Goal: Task Accomplishment & Management: Manage account settings

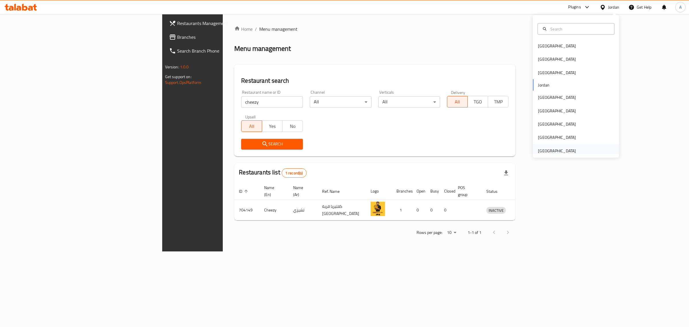
click at [582, 147] on div "[GEOGRAPHIC_DATA]" at bounding box center [576, 150] width 86 height 13
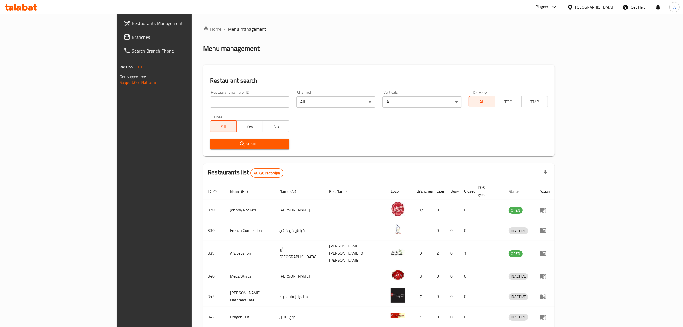
click at [210, 105] on input "search" at bounding box center [249, 101] width 79 height 11
paste input "Special Kabab Khudmani"
type input "Special Kabab Khudmani"
click button "Search" at bounding box center [249, 144] width 79 height 11
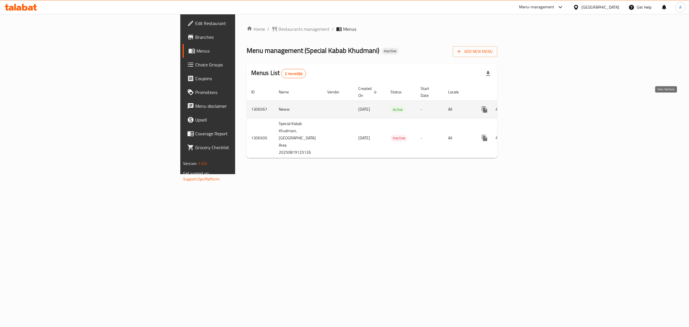
click at [529, 106] on icon "enhanced table" at bounding box center [525, 109] width 7 height 7
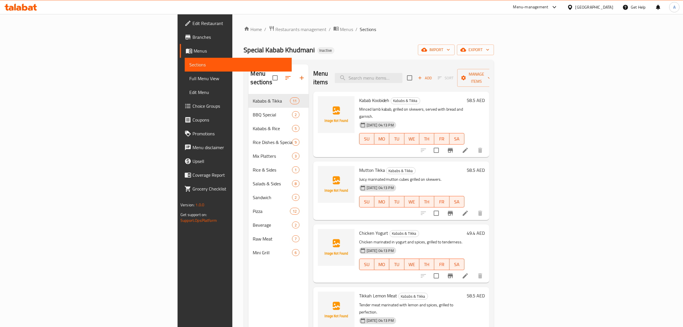
drag, startPoint x: 334, startPoint y: 50, endPoint x: 323, endPoint y: 41, distance: 14.4
click at [334, 50] on div "Special Kabab Khudmani Inactive import export" at bounding box center [369, 49] width 250 height 11
click at [455, 45] on button "import" at bounding box center [436, 49] width 37 height 11
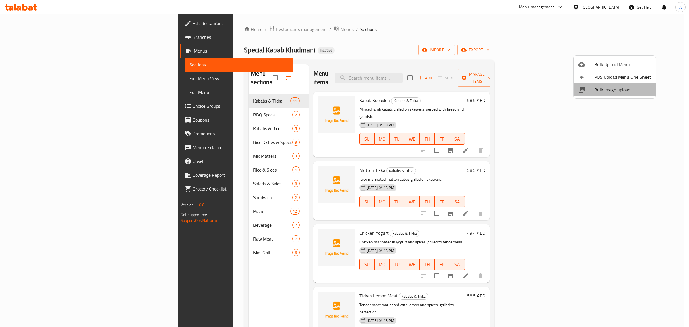
click at [627, 92] on span "Bulk Image upload" at bounding box center [622, 89] width 57 height 7
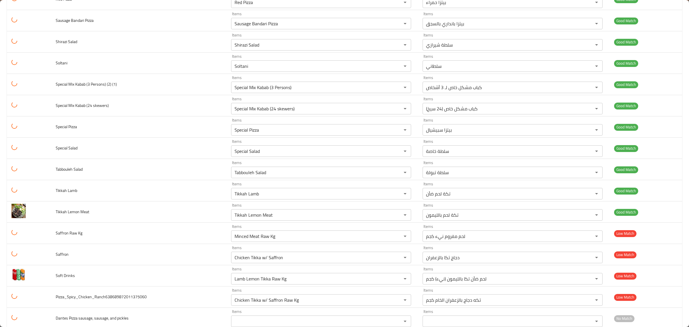
scroll to position [1179, 0]
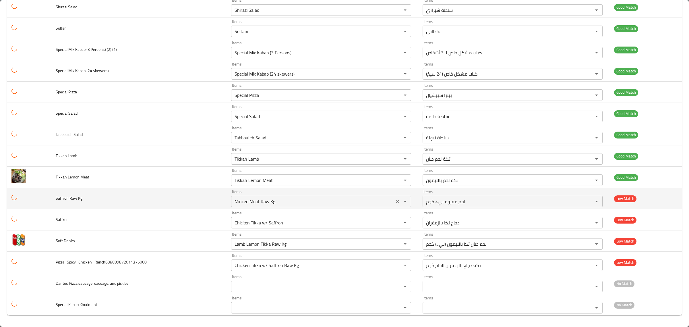
click at [305, 197] on Kg "Minced Meat Raw Kg" at bounding box center [313, 201] width 160 height 8
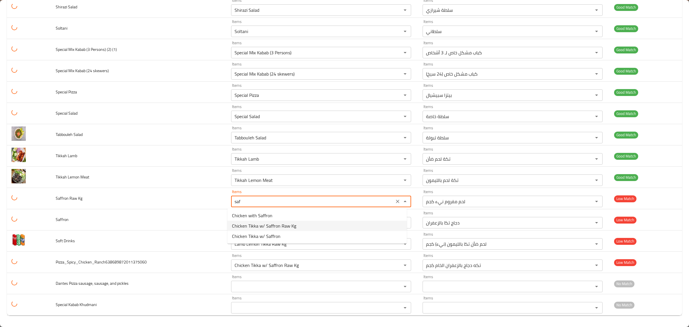
click at [341, 225] on Kg-option-1 "Chicken Tikka w/ Saffron Raw Kg" at bounding box center [316, 225] width 179 height 10
type Kg "Chicken Tikka w/ Saffron Raw Kg"
type Kg-ar "تكه دجاج بالزعفران الخام كجم"
type Kg "Chicken Tikka w/ Saffron Raw Kg"
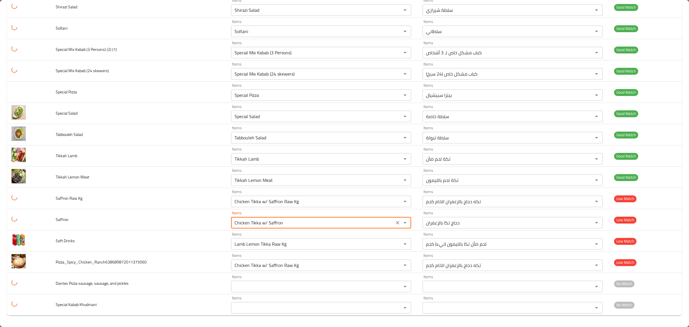
click at [341, 225] on Saffron "Chicken Tikka w/ Saffron" at bounding box center [313, 222] width 160 height 8
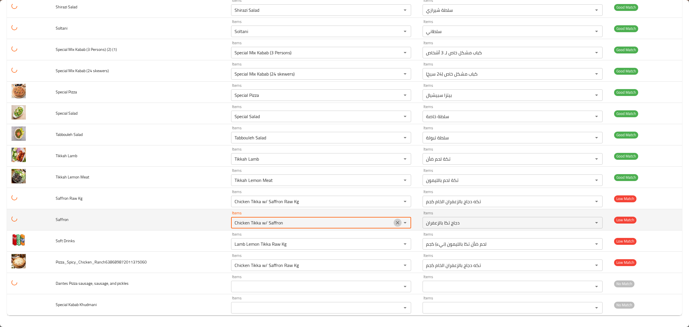
click at [395, 223] on icon "Clear" at bounding box center [398, 223] width 6 height 6
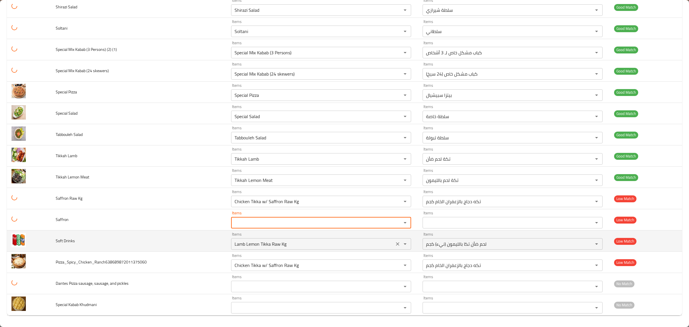
click at [380, 238] on div "Lamb Lemon Tikka Raw Kg Items" at bounding box center [321, 243] width 180 height 11
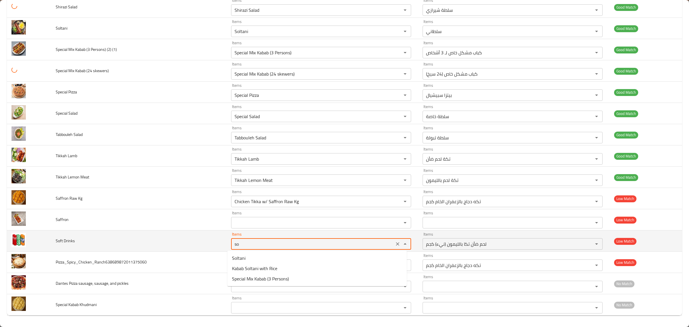
click at [331, 242] on Drinks "so" at bounding box center [313, 244] width 160 height 8
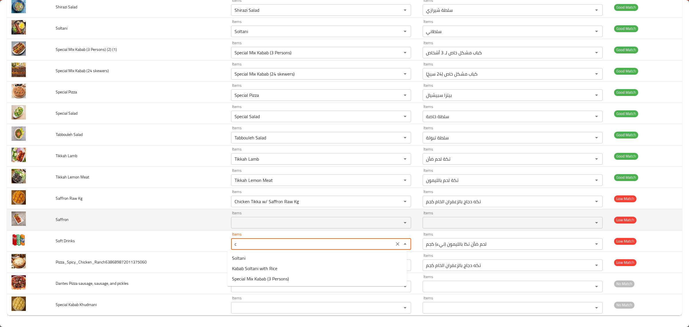
type Drinks "co"
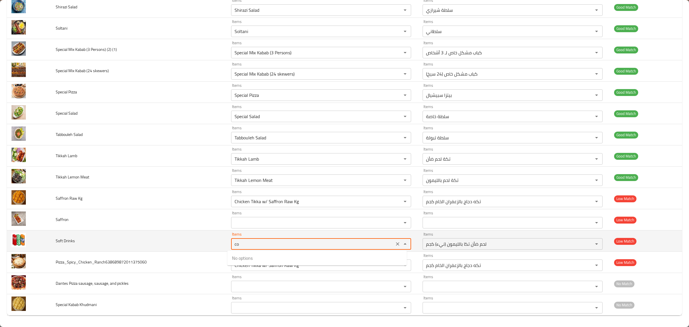
click at [395, 243] on icon "Clear" at bounding box center [398, 244] width 6 height 6
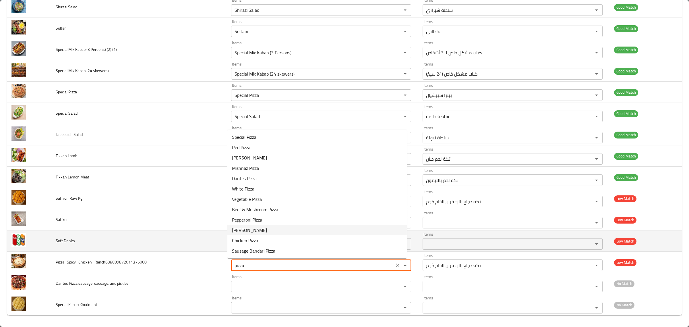
type input "Chicken Tikka w/ Saffron Raw Kg"
click at [190, 241] on td "Soft Drinks" at bounding box center [138, 240] width 175 height 21
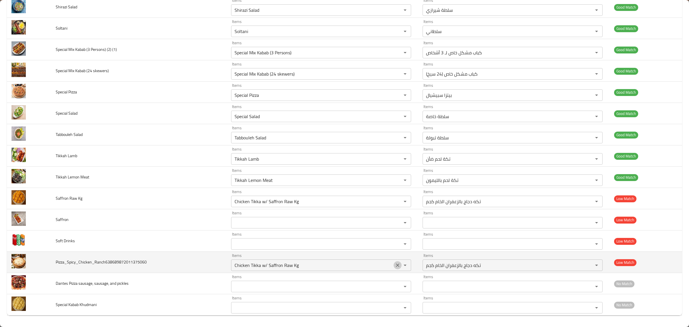
click at [395, 262] on icon "Clear" at bounding box center [398, 265] width 6 height 6
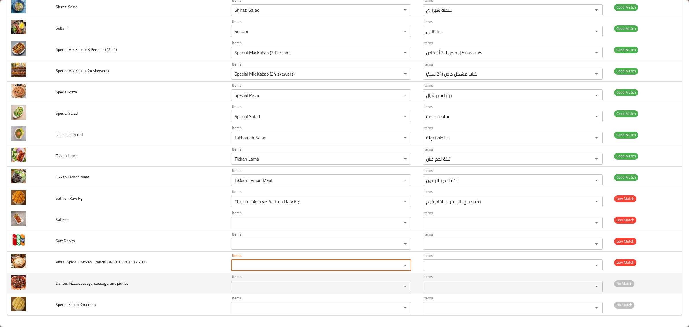
click at [368, 280] on div "Items Items" at bounding box center [321, 283] width 180 height 18
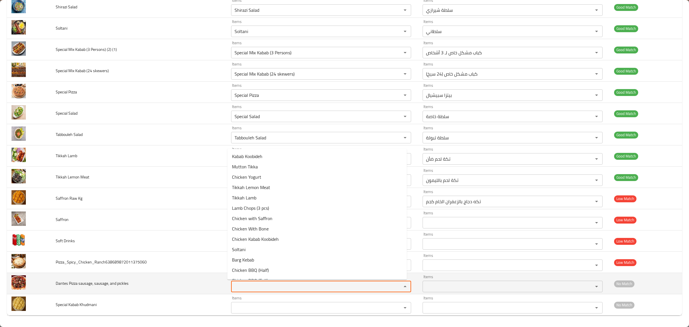
click at [368, 283] on pickles "Items" at bounding box center [313, 286] width 160 height 8
type pickles "sa"
click at [204, 276] on td "Dantes Pizza sausage, sausage, and pickles" at bounding box center [138, 283] width 175 height 21
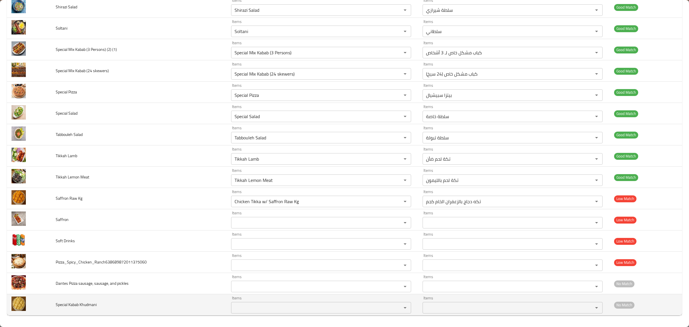
click at [248, 305] on Khudmani "Items" at bounding box center [313, 307] width 160 height 8
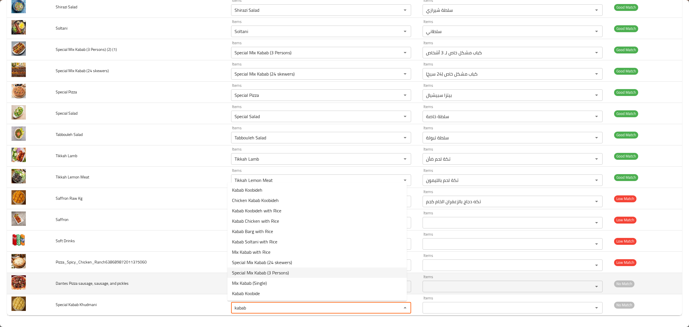
type Khudmani "kabab"
click at [206, 279] on td "Dantes Pizza sausage, sausage, and pickles" at bounding box center [138, 283] width 175 height 21
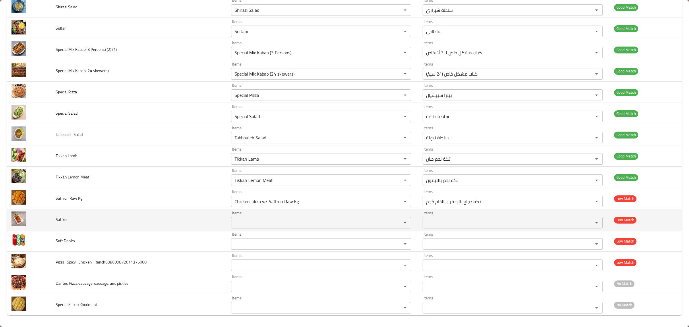
click at [270, 217] on div "Items" at bounding box center [321, 222] width 180 height 11
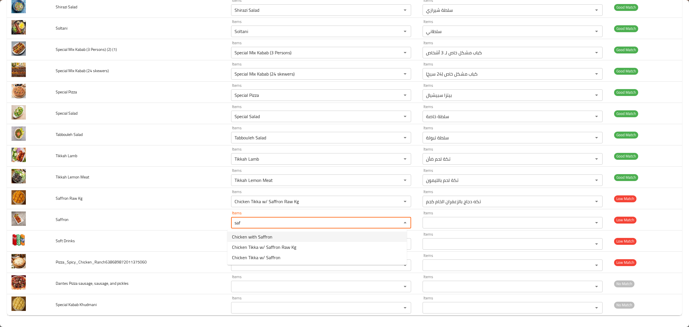
click at [279, 235] on Saffron-option-0 "Chicken with Saffron" at bounding box center [316, 236] width 179 height 10
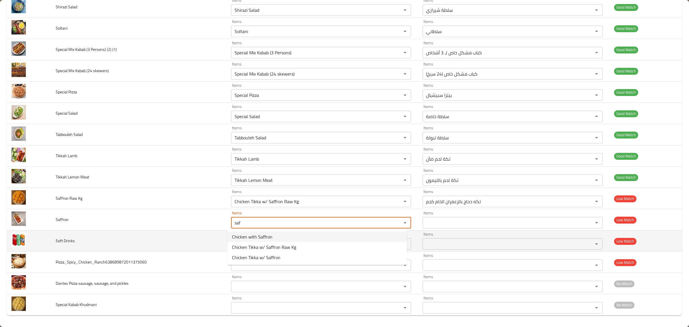
type Saffron "Chicken with Saffron"
type Saffron-ar "دجاج بالزعفران"
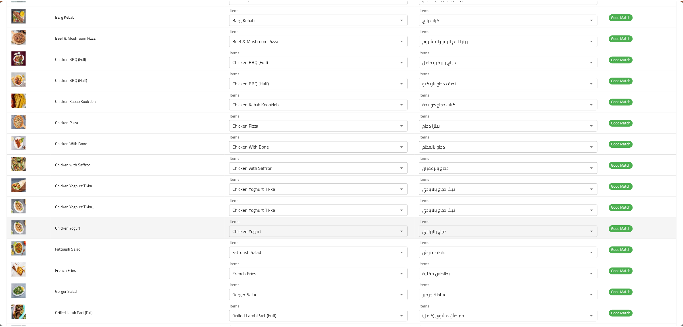
scroll to position [0, 0]
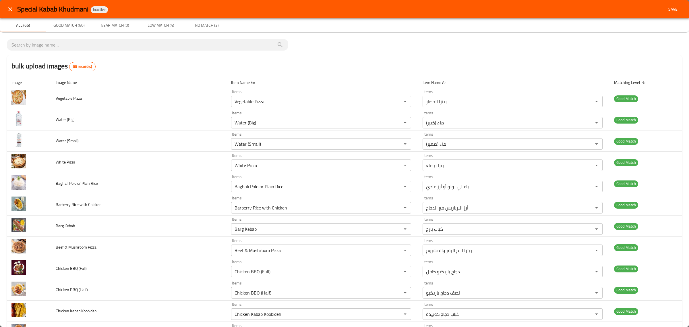
type Saffron "Chicken with Saffron"
click at [659, 14] on div "Special Kabab Khudmani Inactive Save" at bounding box center [344, 9] width 689 height 18
click at [666, 7] on span "Save" at bounding box center [673, 9] width 14 height 7
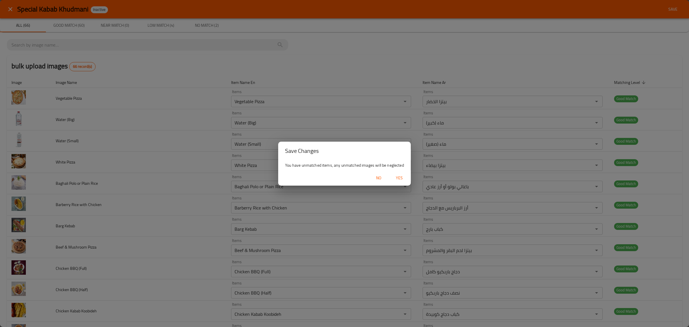
click at [406, 174] on button "Yes" at bounding box center [399, 178] width 18 height 11
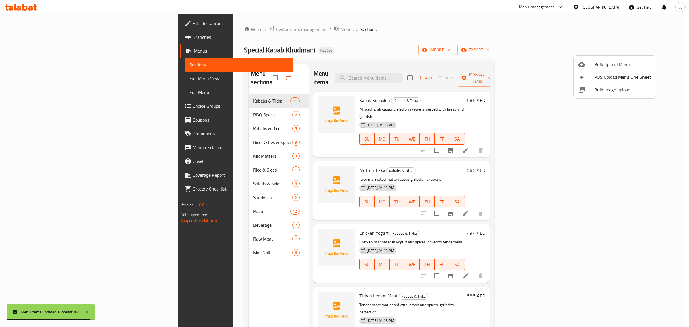
click at [193, 104] on div at bounding box center [344, 163] width 689 height 327
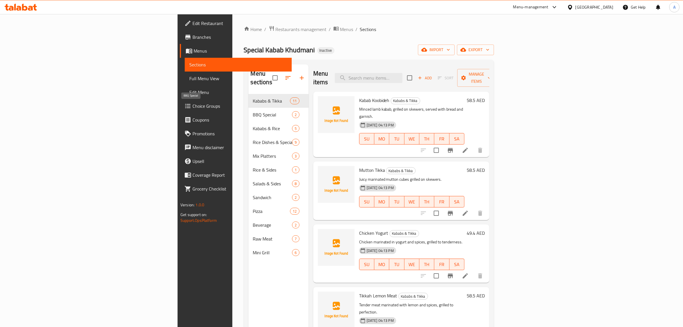
click at [253, 111] on span "BBQ Special" at bounding box center [272, 114] width 39 height 7
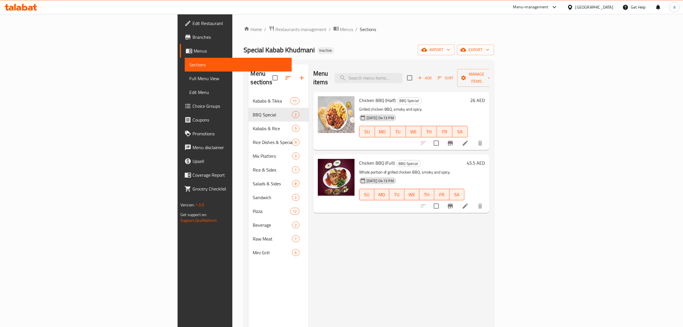
click at [359, 96] on span "Chicken BBQ (Half)" at bounding box center [377, 100] width 37 height 9
copy h6 "Chicken BBQ (Half)"
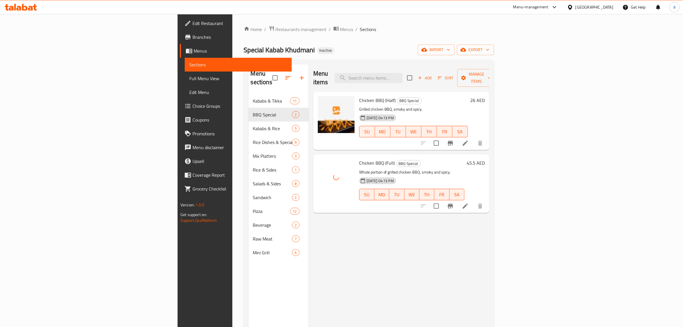
click at [359, 158] on span "Chicken BBQ (Full)" at bounding box center [377, 162] width 36 height 9
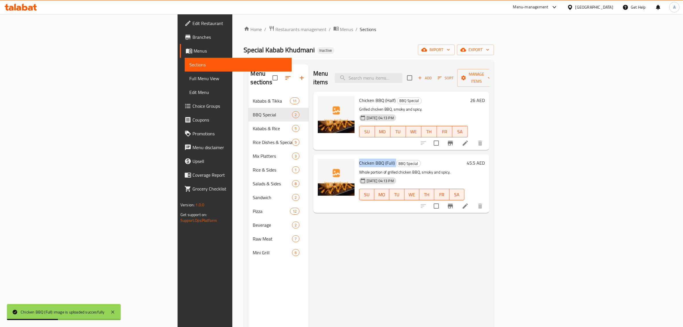
click at [359, 158] on span "Chicken BBQ (Full)" at bounding box center [377, 162] width 36 height 9
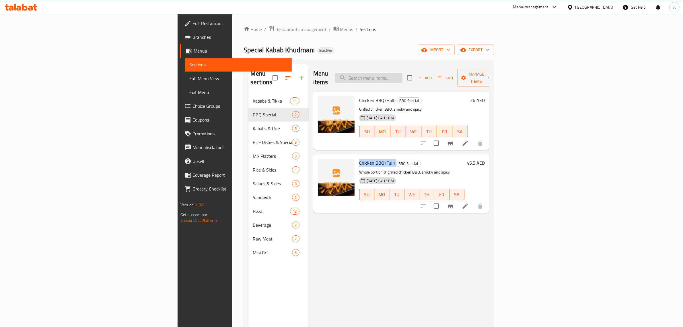
click at [403, 73] on input "search" at bounding box center [369, 78] width 68 height 10
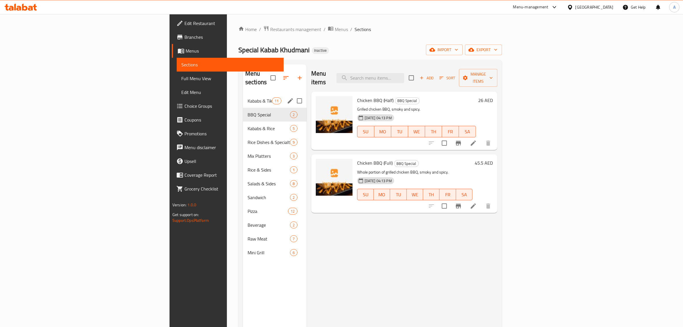
click at [248, 97] on span "Kababs & Tikka" at bounding box center [260, 100] width 24 height 7
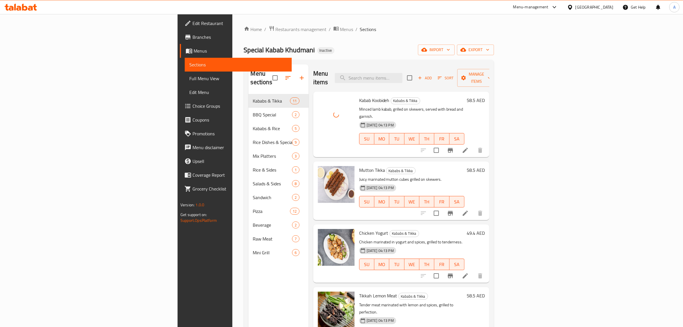
click at [359, 96] on span "Kabab Koobideh" at bounding box center [374, 100] width 30 height 9
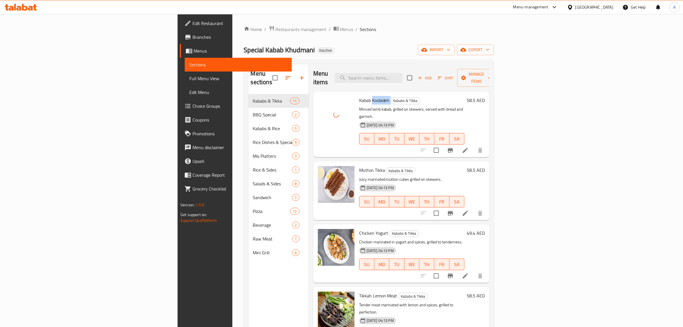
click at [359, 96] on span "Kabab Koobideh" at bounding box center [374, 100] width 30 height 9
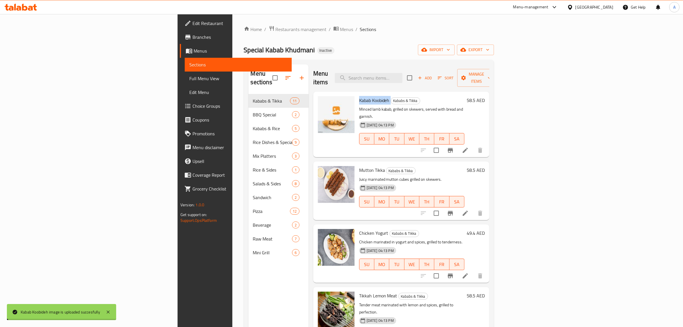
click at [359, 96] on span "Kabab Koobideh" at bounding box center [374, 100] width 30 height 9
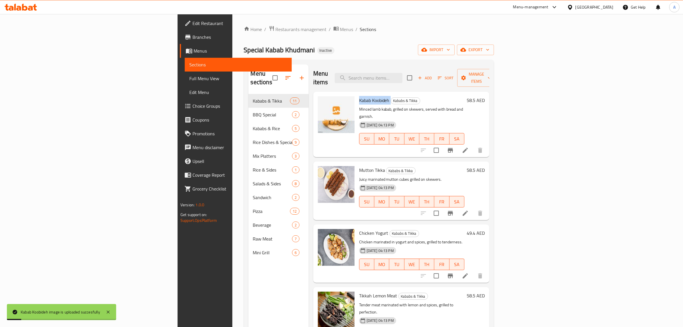
click at [359, 96] on span "Kabab Koobideh" at bounding box center [374, 100] width 30 height 9
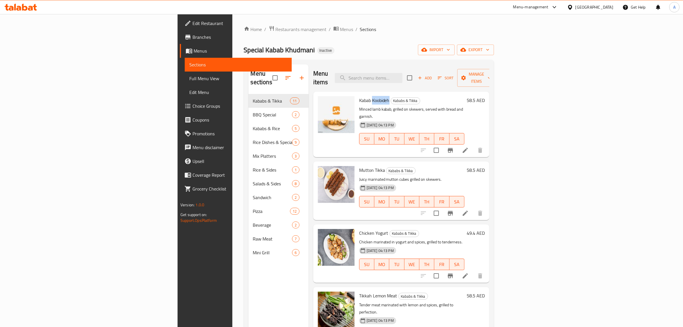
click at [359, 96] on span "Kabab Koobideh" at bounding box center [374, 100] width 30 height 9
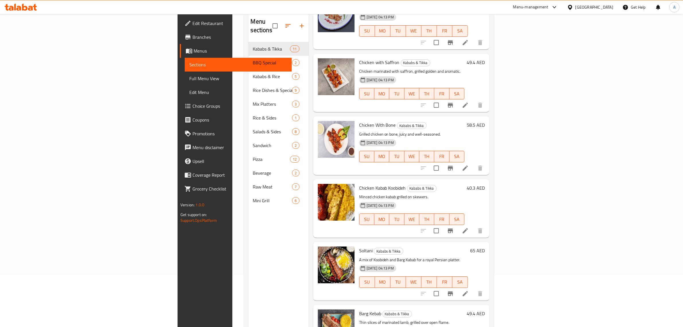
scroll to position [81, 0]
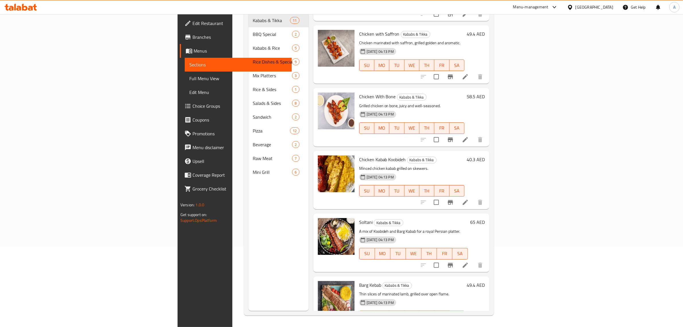
click at [359, 280] on span "Barg Kebab" at bounding box center [370, 284] width 22 height 9
copy h6 "Barg Kebab"
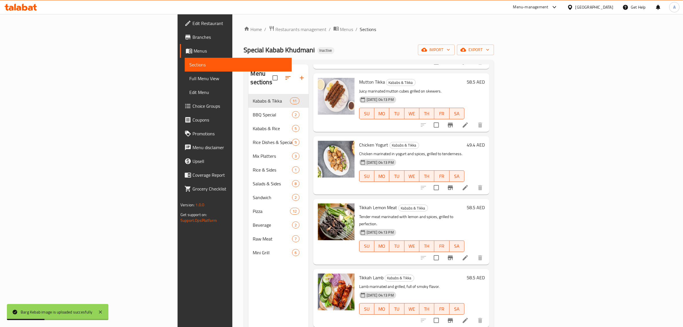
scroll to position [0, 0]
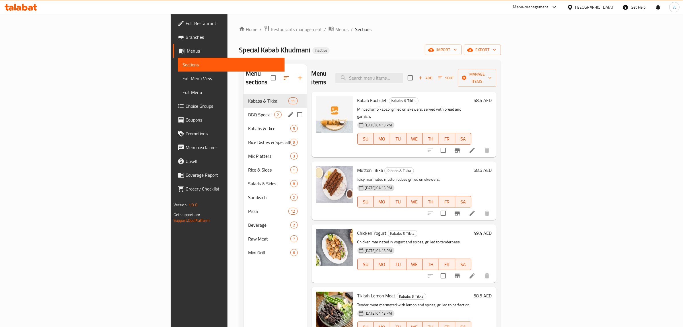
drag, startPoint x: 179, startPoint y: 110, endPoint x: 184, endPoint y: 122, distance: 13.8
click at [244, 122] on div "Kababs & Tikka 11 BBQ Special 2 Kababs & Rice 5 Rice Dishes & Specialty Grill 9…" at bounding box center [275, 176] width 63 height 165
click at [248, 125] on span "Kababs & Rice" at bounding box center [261, 128] width 26 height 7
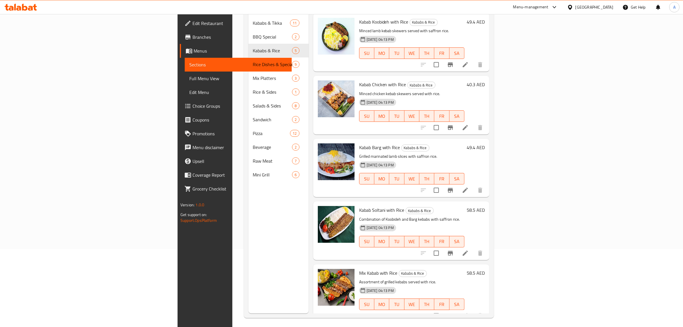
scroll to position [81, 0]
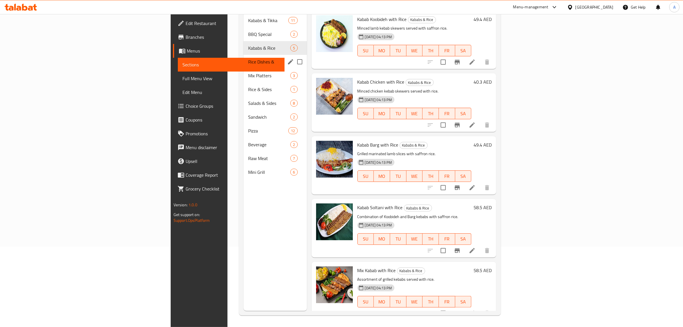
click at [244, 59] on div "Rice Dishes & Specialty Grill 9" at bounding box center [275, 62] width 63 height 14
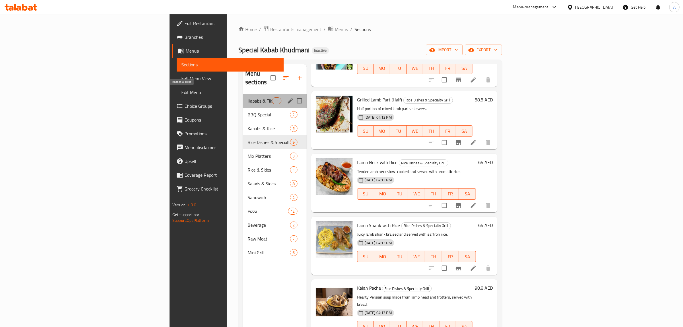
click at [248, 97] on span "Kababs & Tikka" at bounding box center [260, 100] width 24 height 7
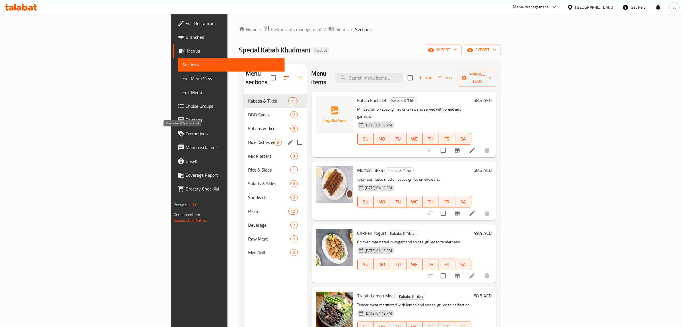
click at [248, 139] on span "Rice Dishes & Specialty Grill" at bounding box center [261, 142] width 26 height 7
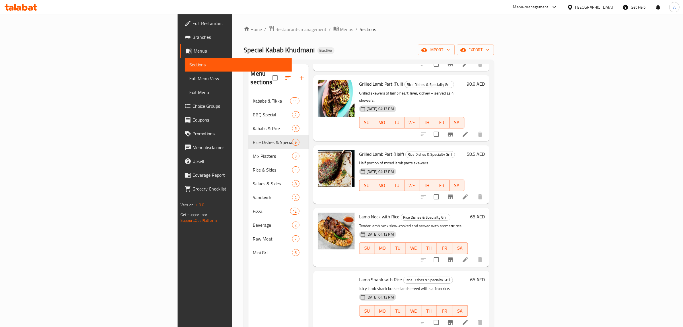
scroll to position [215, 0]
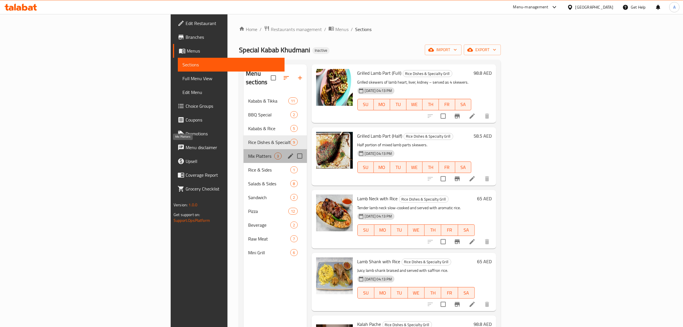
click at [248, 152] on span "Mix Platters" at bounding box center [261, 155] width 26 height 7
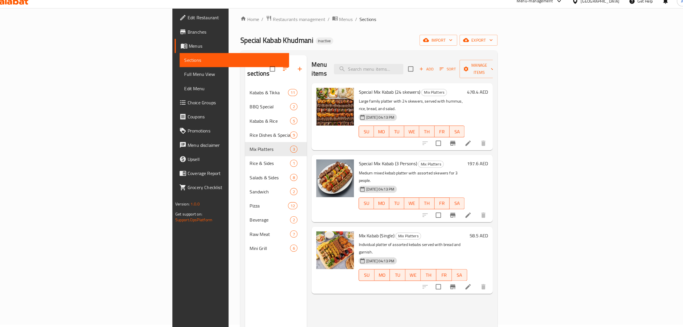
scroll to position [4, 0]
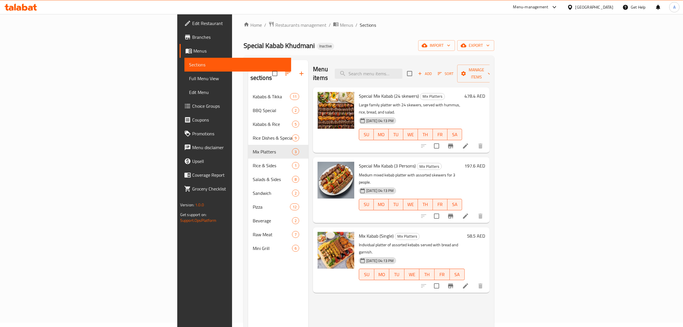
click at [357, 229] on div "Mix Kabab (Single) Mix Platters Individual platter of assorted kebabs served wi…" at bounding box center [412, 259] width 111 height 61
click at [359, 231] on span "Mix Kabab (Single)" at bounding box center [376, 235] width 35 height 9
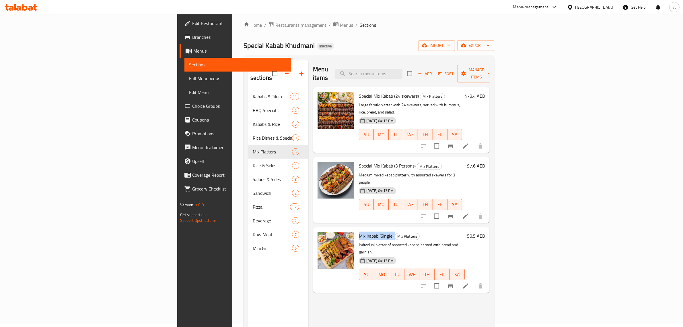
click at [359, 231] on span "Mix Kabab (Single)" at bounding box center [376, 235] width 35 height 9
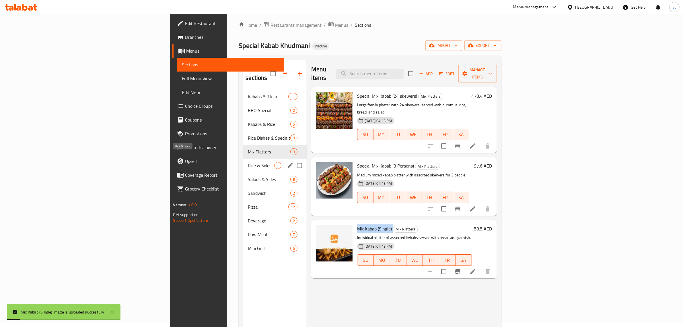
click at [248, 162] on span "Rice & Sides" at bounding box center [261, 165] width 26 height 7
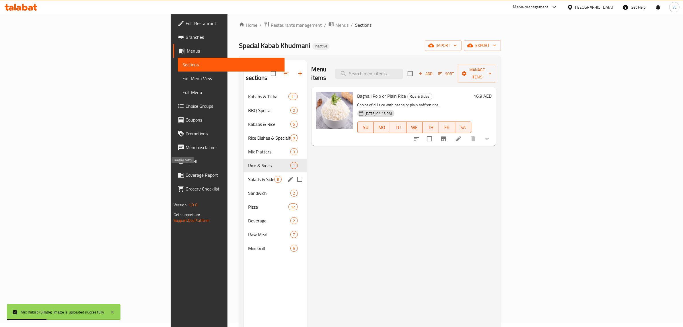
click at [248, 176] on span "Salads & Sides" at bounding box center [261, 179] width 26 height 7
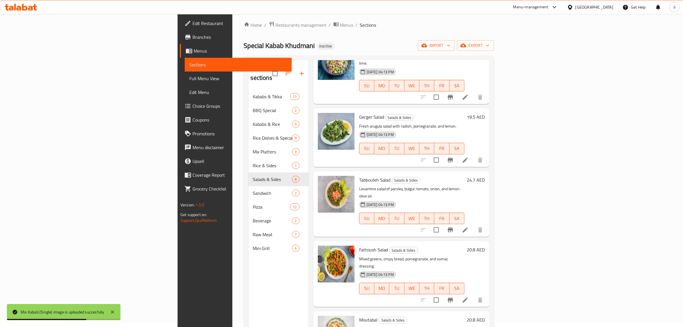
scroll to position [81, 0]
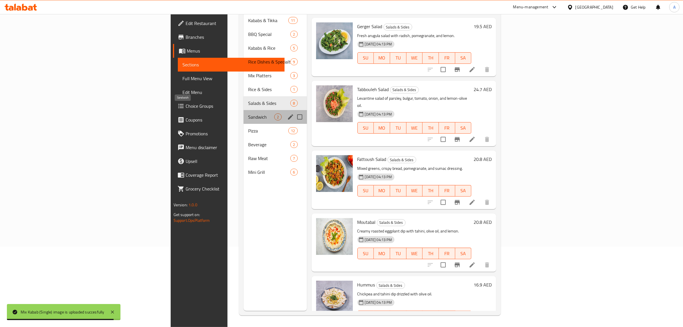
click at [248, 113] on span "Sandwich" at bounding box center [261, 116] width 26 height 7
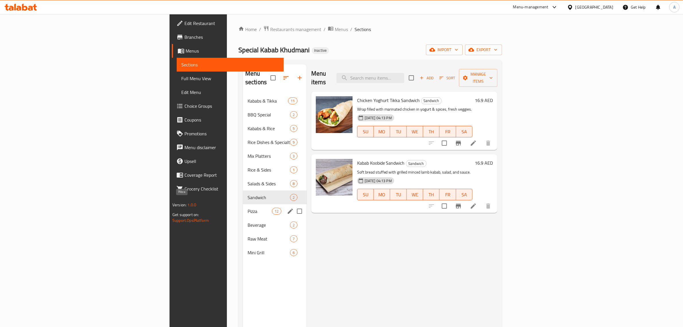
click at [248, 208] on span "Pizza" at bounding box center [260, 211] width 24 height 7
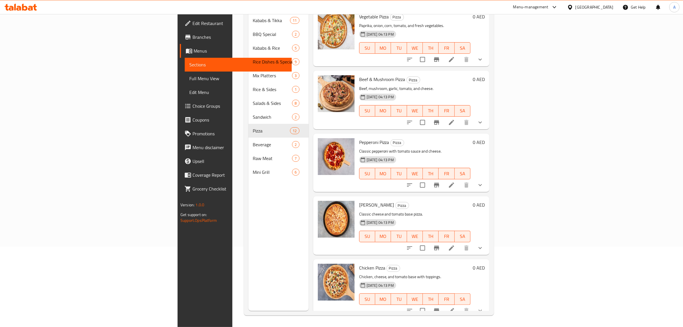
scroll to position [439, 0]
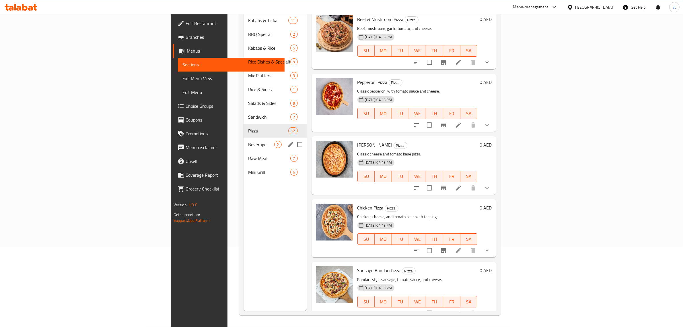
click at [248, 141] on span "Beverage" at bounding box center [261, 144] width 26 height 7
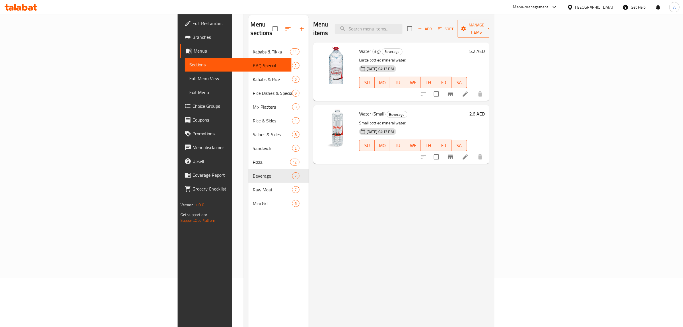
scroll to position [45, 0]
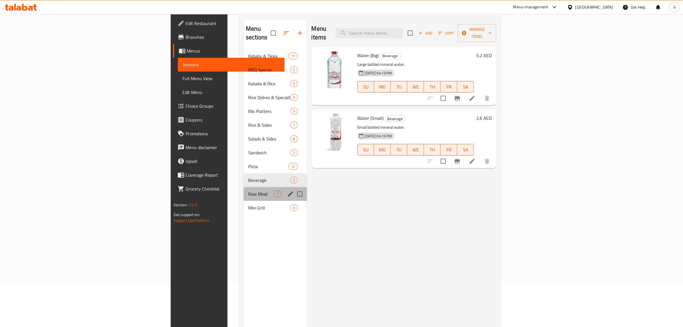
click at [244, 187] on div "Raw Meat 7" at bounding box center [275, 194] width 63 height 14
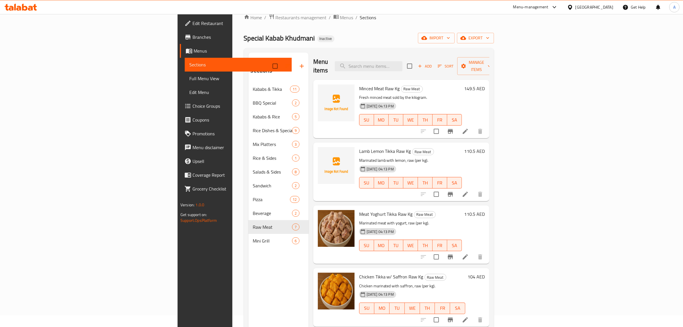
scroll to position [9, 0]
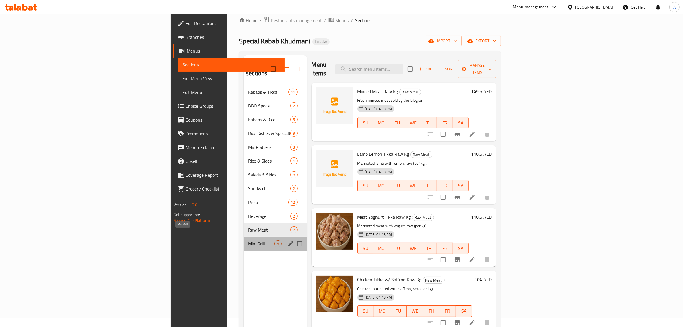
click at [248, 240] on span "Mini Grill" at bounding box center [261, 243] width 26 height 7
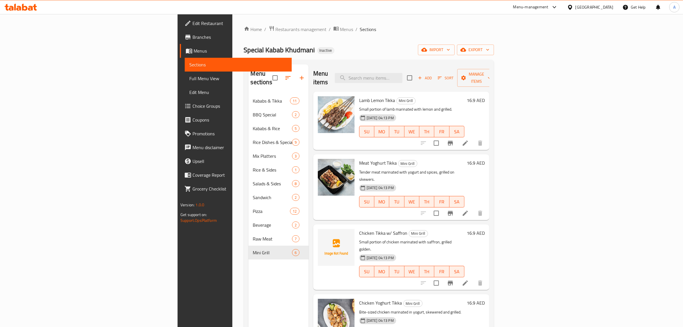
click at [359, 96] on span "Lamb Lemon Tikka" at bounding box center [377, 100] width 36 height 9
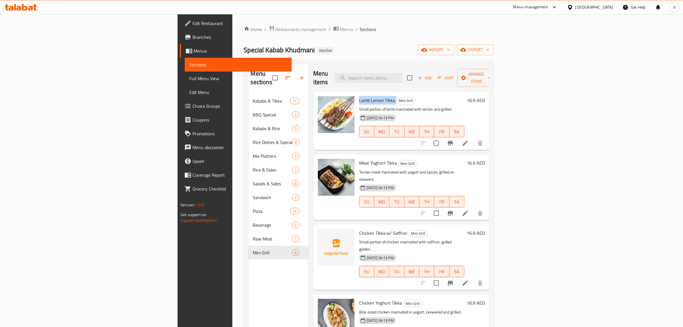
click at [359, 96] on span "Lamb Lemon Tikka" at bounding box center [377, 100] width 36 height 9
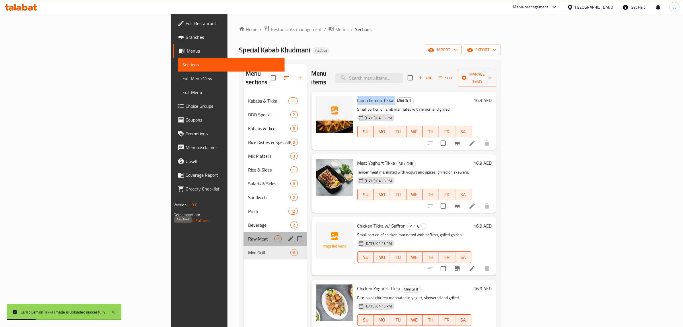
click at [248, 235] on span "Raw Meat" at bounding box center [261, 238] width 26 height 7
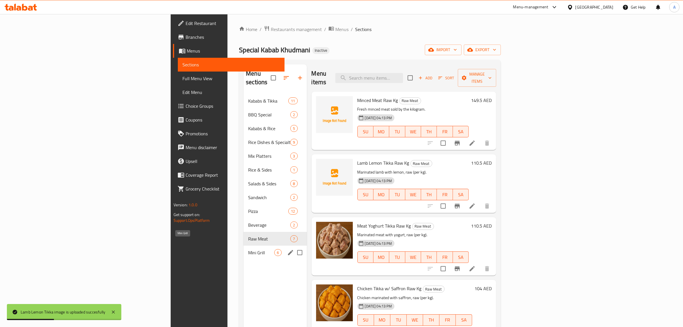
click at [248, 249] on span "Mini Grill" at bounding box center [261, 252] width 26 height 7
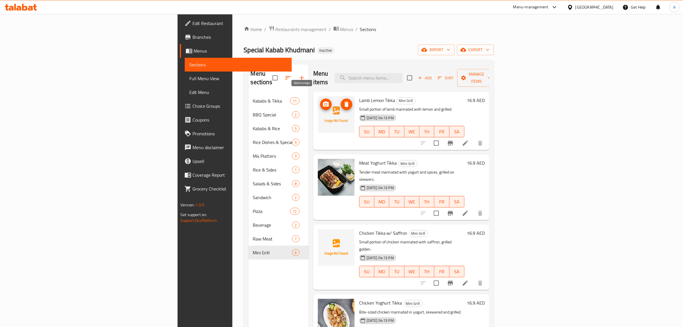
click at [341, 100] on button "delete image" at bounding box center [346, 103] width 11 height 11
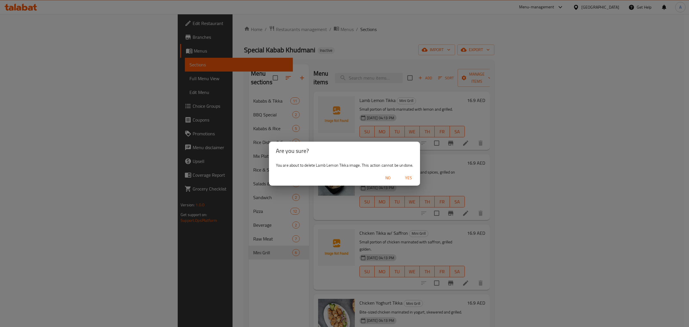
click at [408, 177] on span "Yes" at bounding box center [409, 177] width 14 height 7
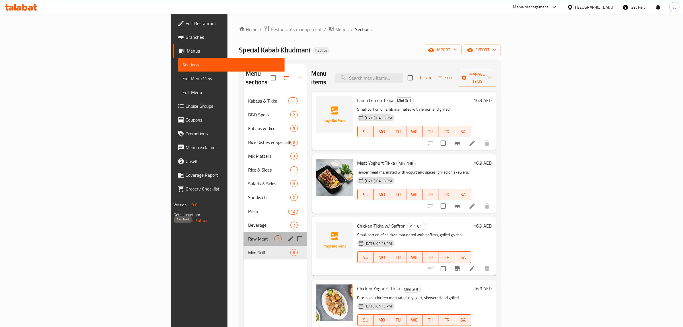
click at [248, 235] on span "Raw Meat" at bounding box center [261, 238] width 26 height 7
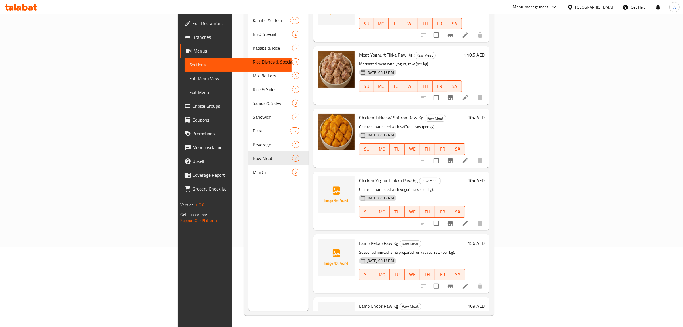
scroll to position [126, 0]
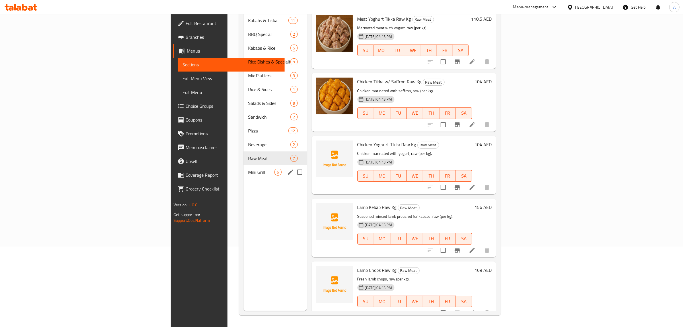
click at [244, 165] on div "Mini Grill 6" at bounding box center [275, 172] width 63 height 14
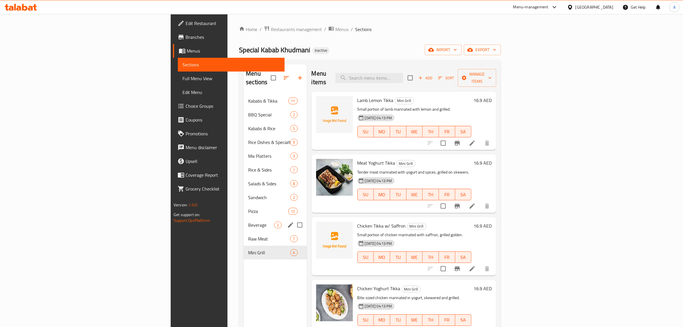
click at [244, 222] on div "Beverage 2" at bounding box center [275, 225] width 63 height 14
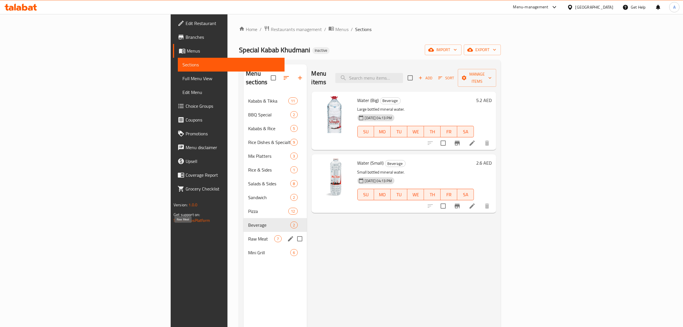
click at [248, 235] on span "Raw Meat" at bounding box center [261, 238] width 26 height 7
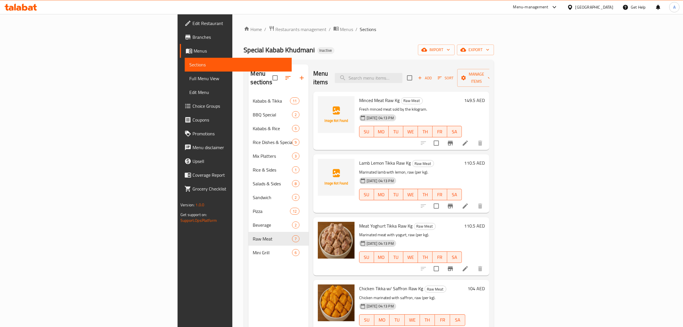
click at [189, 81] on span "Full Menu View" at bounding box center [238, 78] width 98 height 7
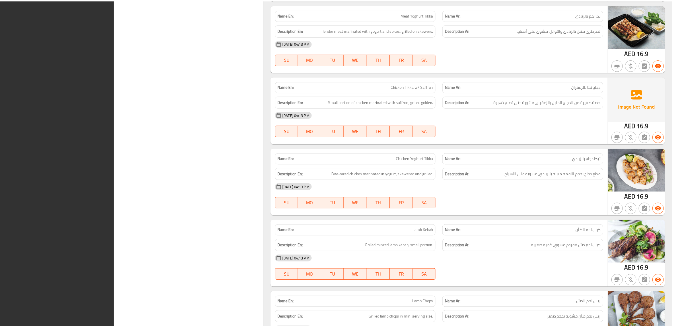
scroll to position [5437, 0]
